Goal: Navigation & Orientation: Find specific page/section

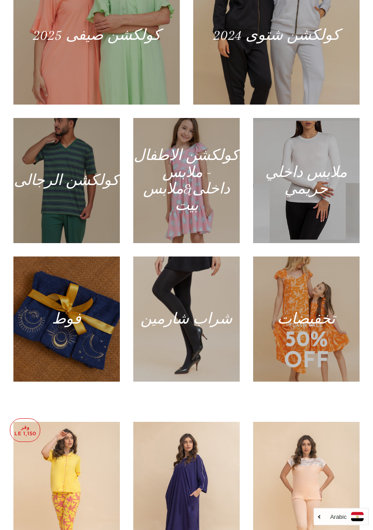
scroll to position [664, 0]
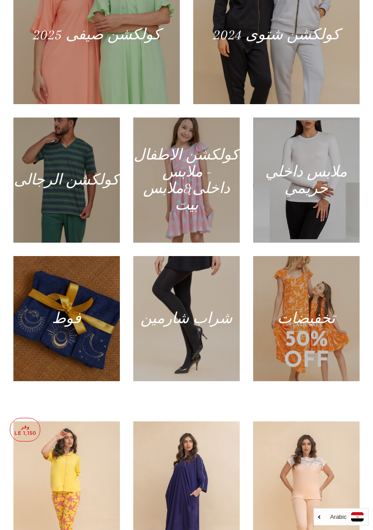
click at [48, 322] on div at bounding box center [66, 318] width 106 height 125
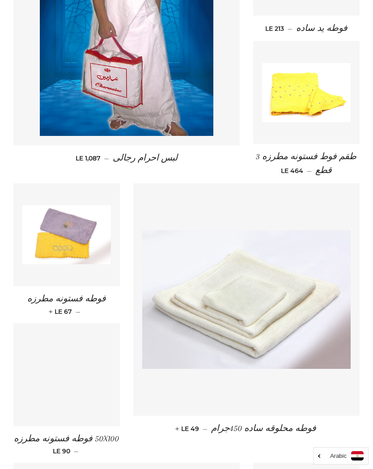
scroll to position [403, 0]
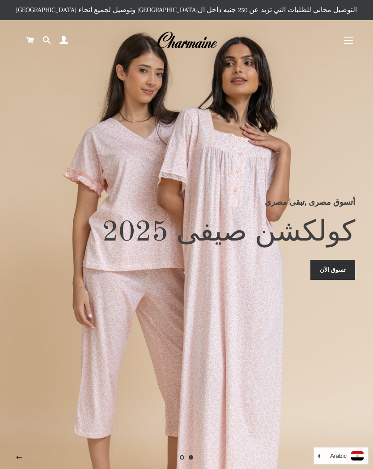
click at [349, 42] on button "التنقل في الموقع" at bounding box center [348, 40] width 22 height 22
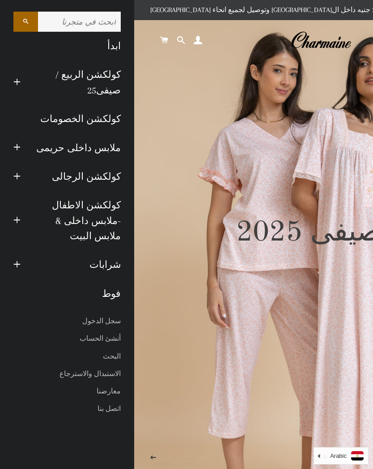
click at [104, 250] on link "شرابات" at bounding box center [77, 264] width 100 height 29
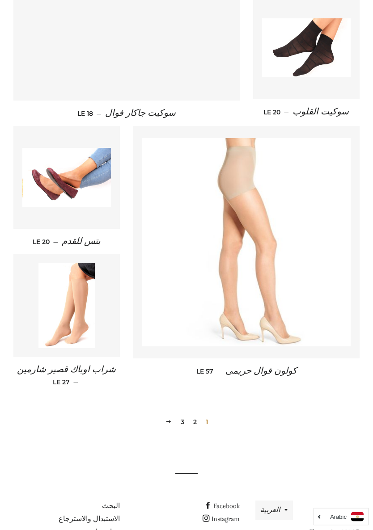
scroll to position [1037, 0]
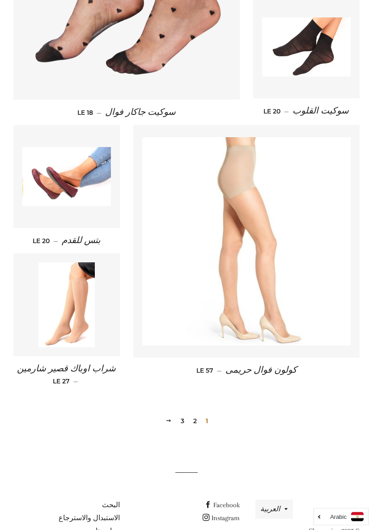
click at [195, 415] on link "2" at bounding box center [195, 421] width 11 height 13
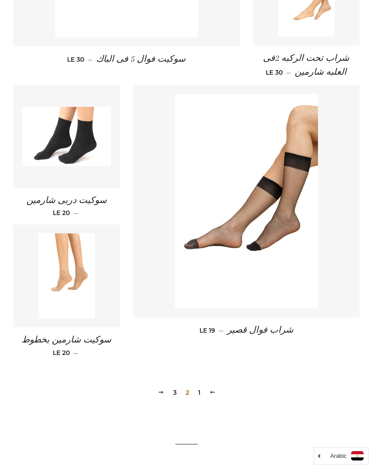
scroll to position [1110, 0]
